Goal: Browse casually

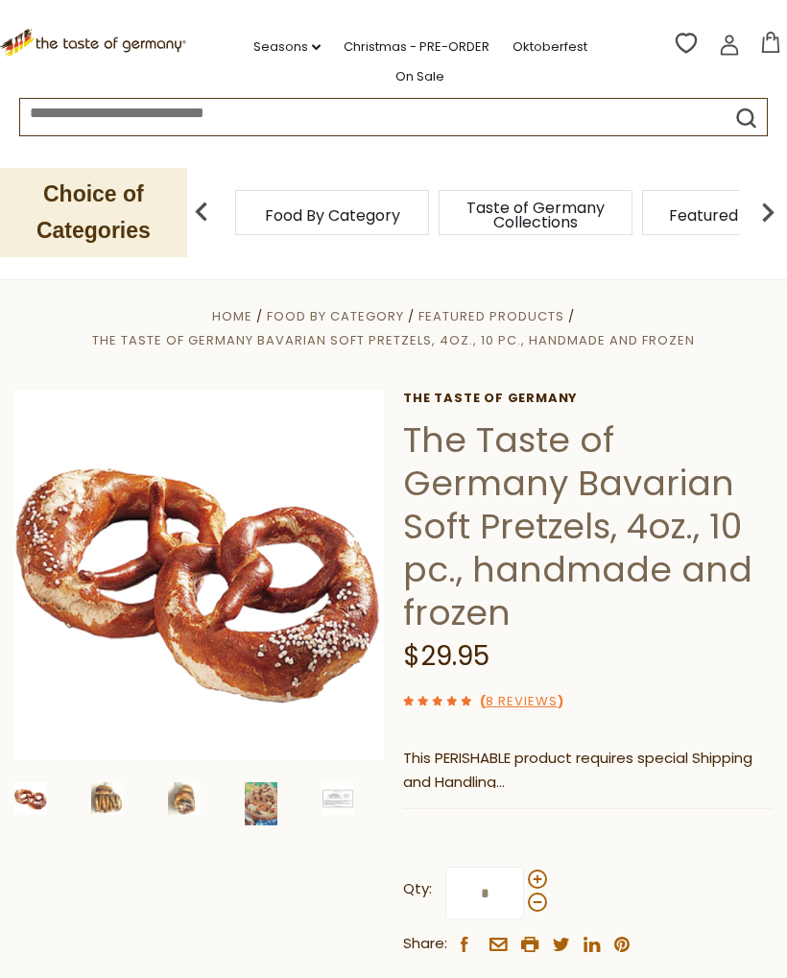
click at [669, 209] on span "Featured Products" at bounding box center [739, 215] width 141 height 14
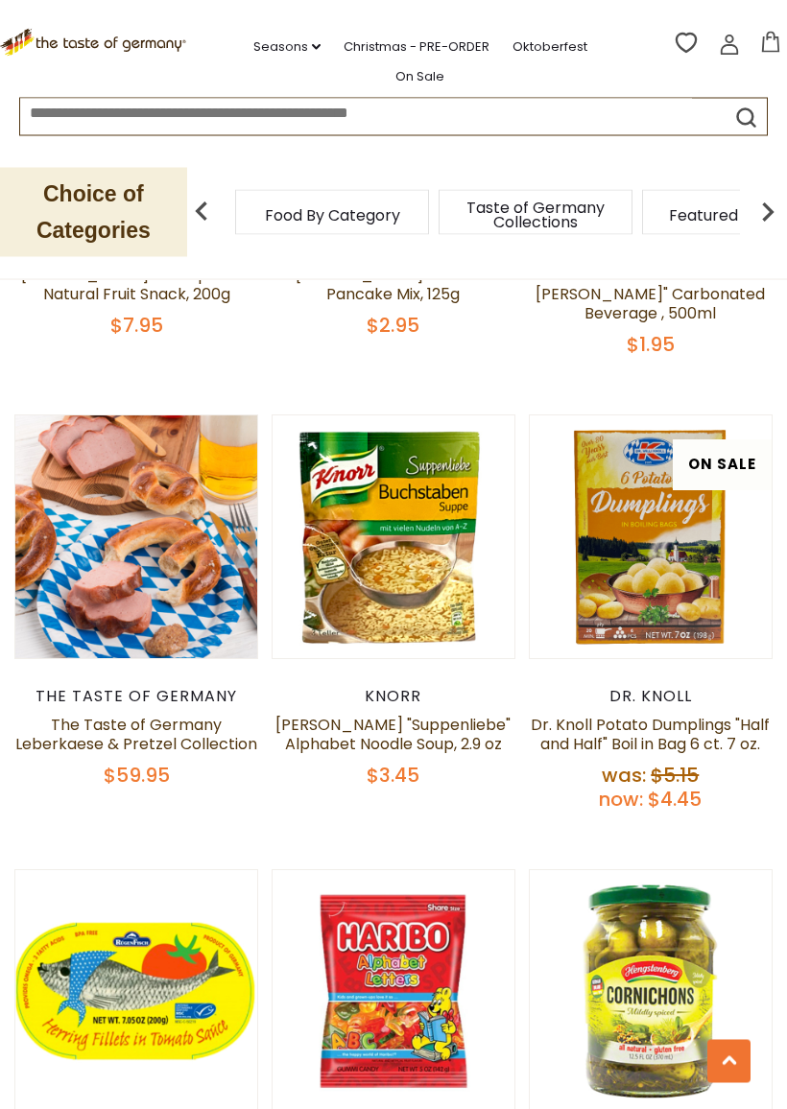
scroll to position [1438, 0]
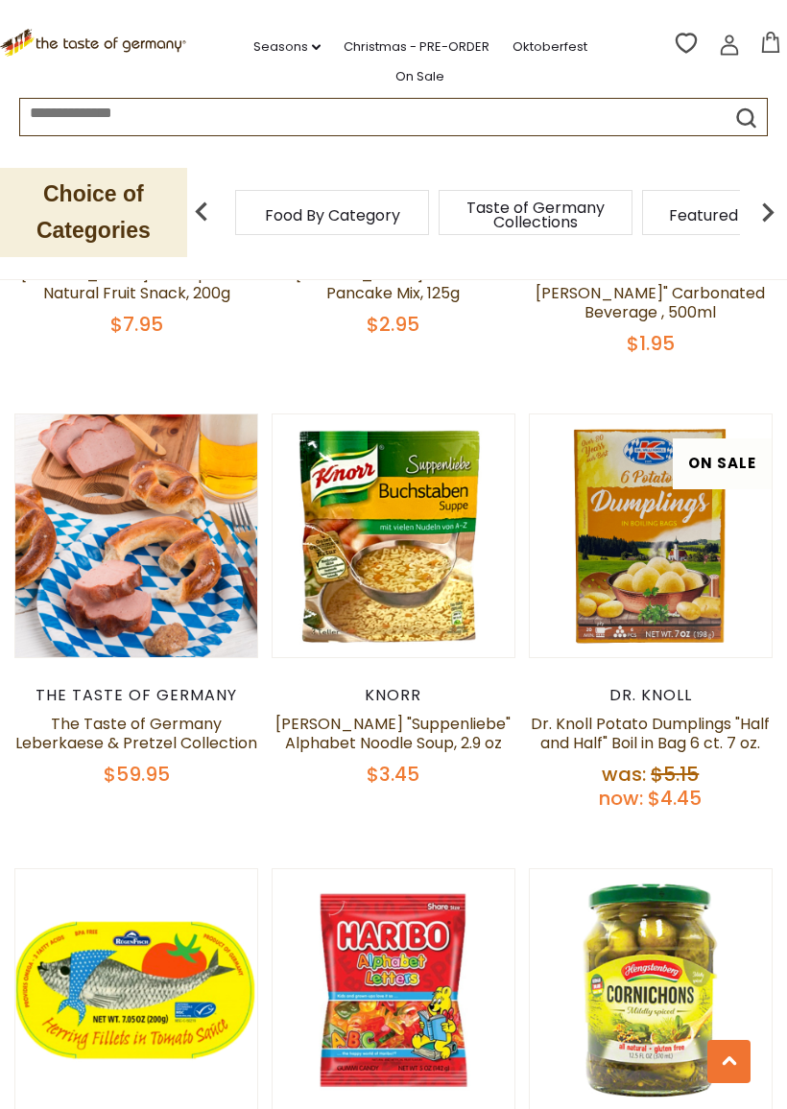
click at [181, 720] on link "The Taste of Germany Leberkaese & Pretzel Collection" at bounding box center [136, 733] width 242 height 41
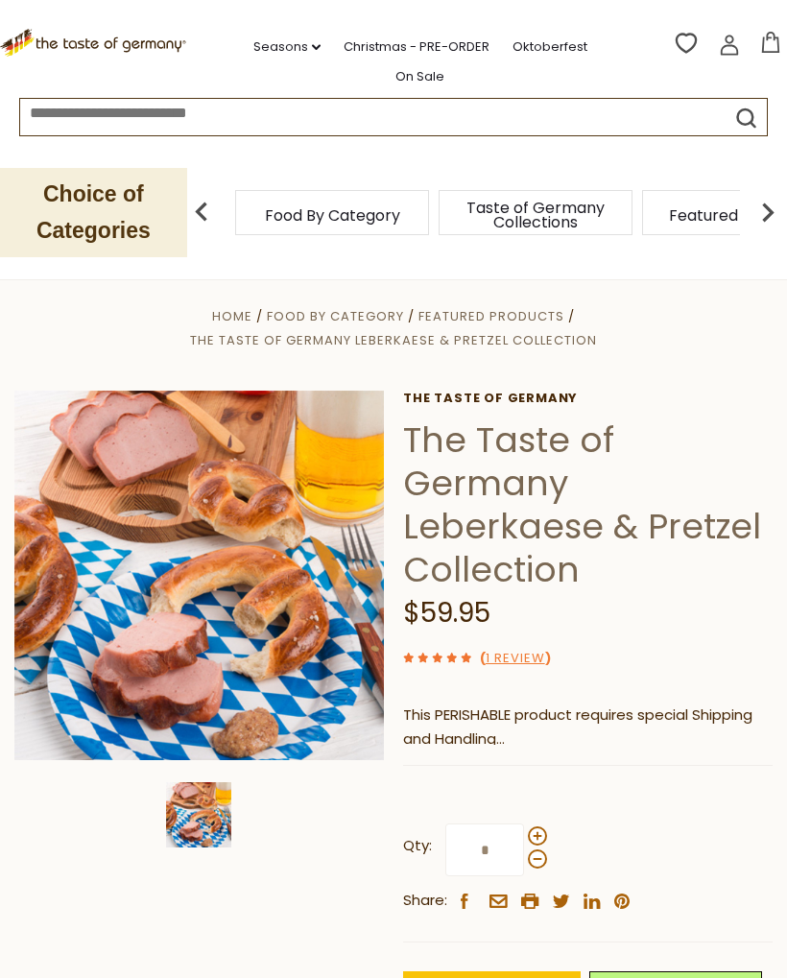
click at [459, 207] on span "Taste of Germany Collections" at bounding box center [536, 215] width 154 height 29
